Goal: Navigation & Orientation: Find specific page/section

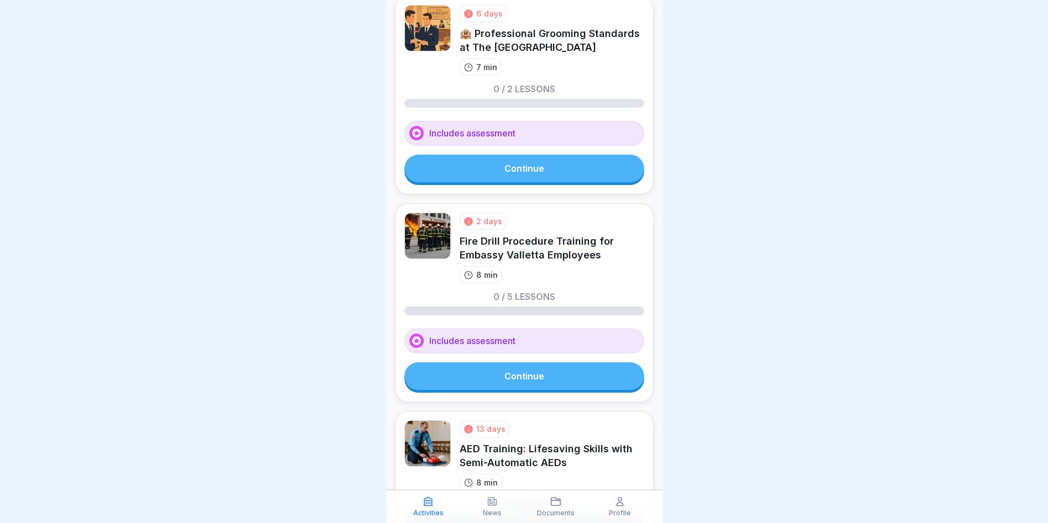
scroll to position [216, 0]
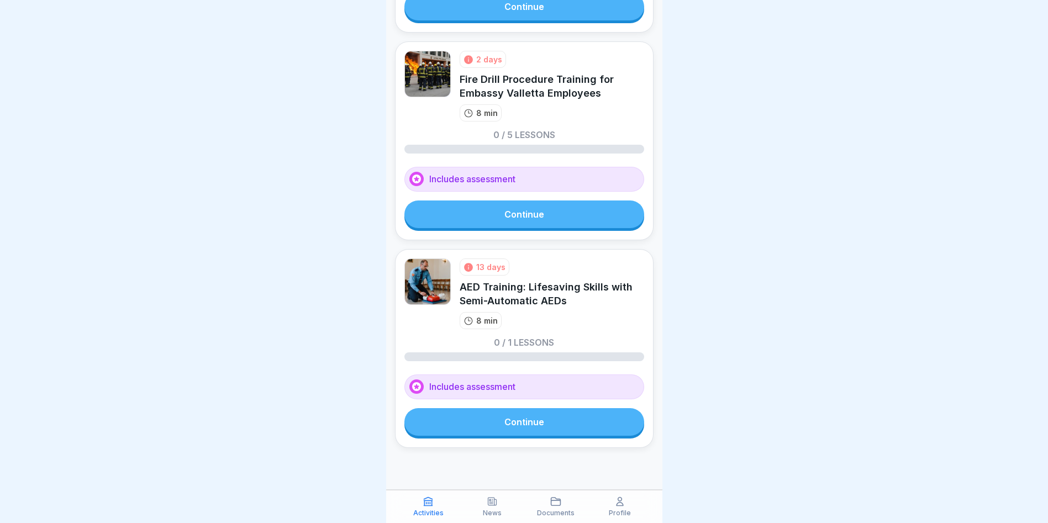
click at [616, 508] on div "Profile" at bounding box center [620, 506] width 59 height 21
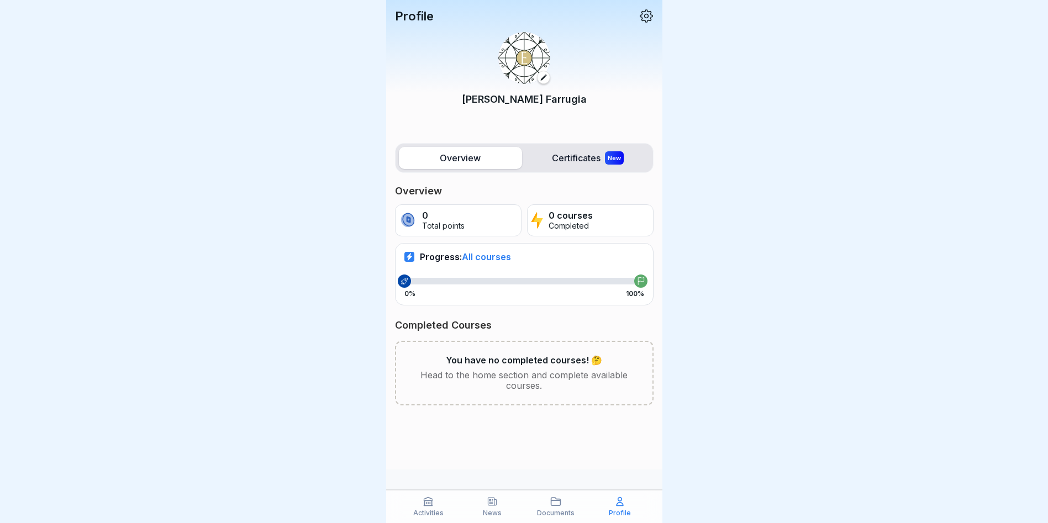
click at [498, 162] on label "Overview" at bounding box center [460, 158] width 123 height 22
click at [465, 161] on label "Overview" at bounding box center [460, 158] width 123 height 22
click at [433, 509] on p "Activities" at bounding box center [428, 513] width 30 height 8
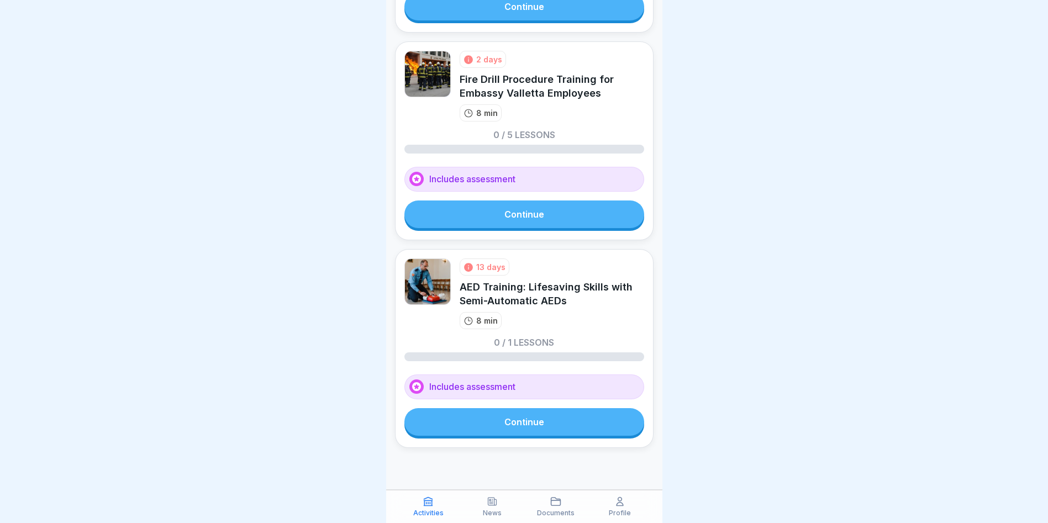
scroll to position [8, 0]
click at [495, 510] on p "News" at bounding box center [492, 513] width 19 height 8
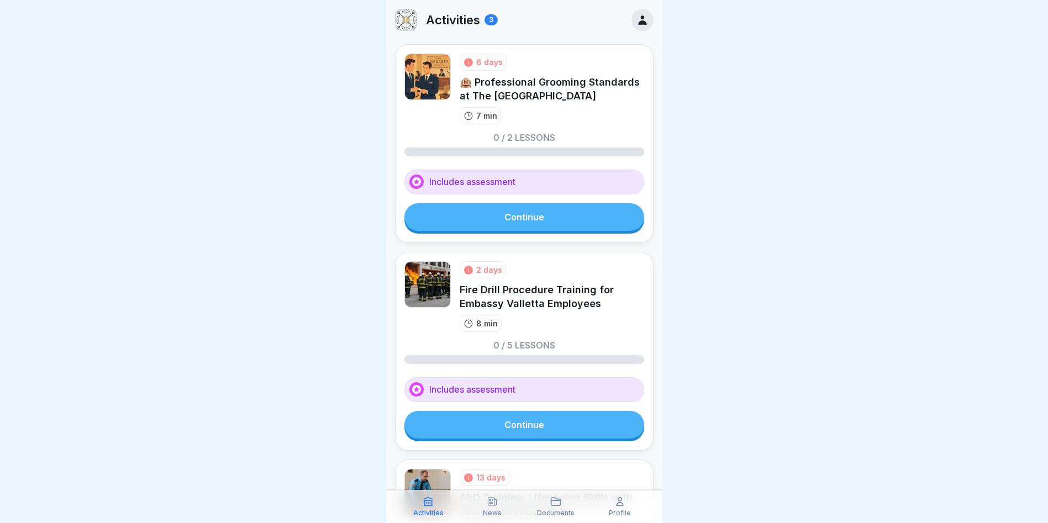
click at [490, 507] on icon at bounding box center [492, 501] width 11 height 11
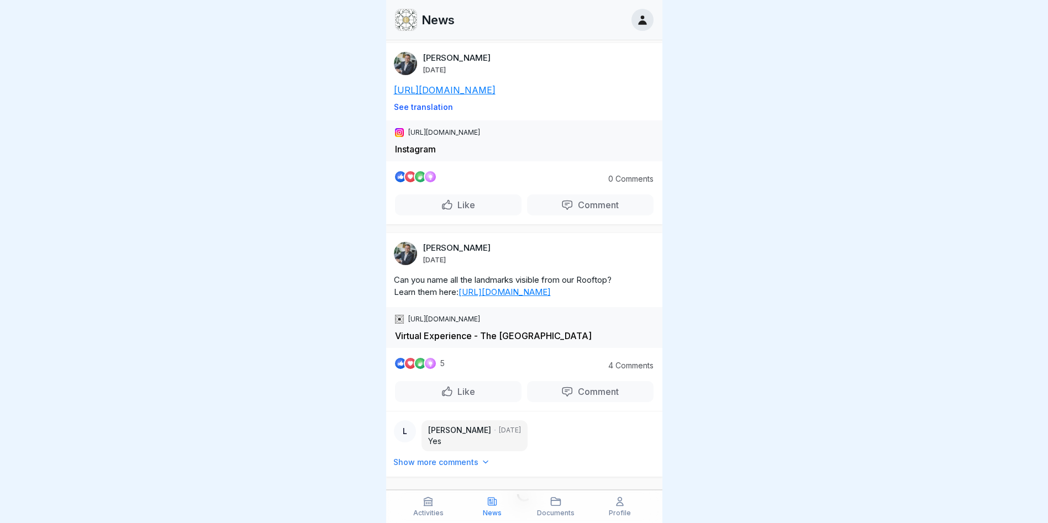
scroll to position [442, 0]
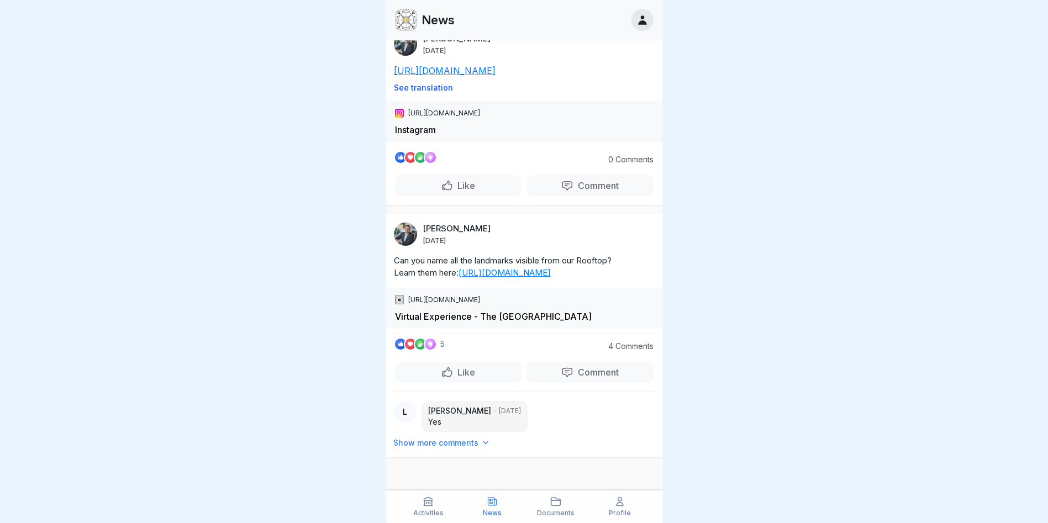
click at [624, 513] on p "Profile" at bounding box center [620, 513] width 22 height 8
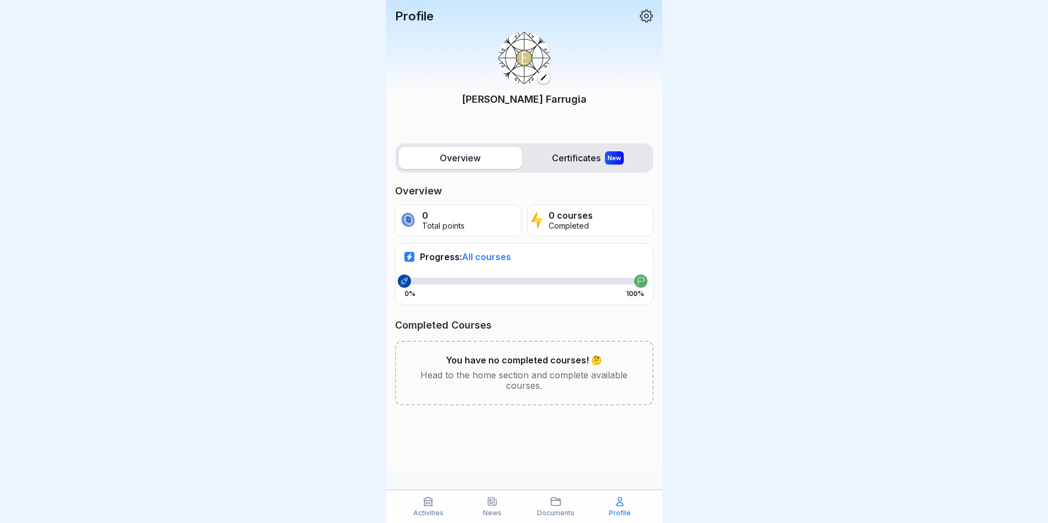
click at [623, 508] on div "Profile" at bounding box center [620, 506] width 59 height 21
click at [558, 509] on p "Documents" at bounding box center [556, 513] width 38 height 8
